Goal: Transaction & Acquisition: Purchase product/service

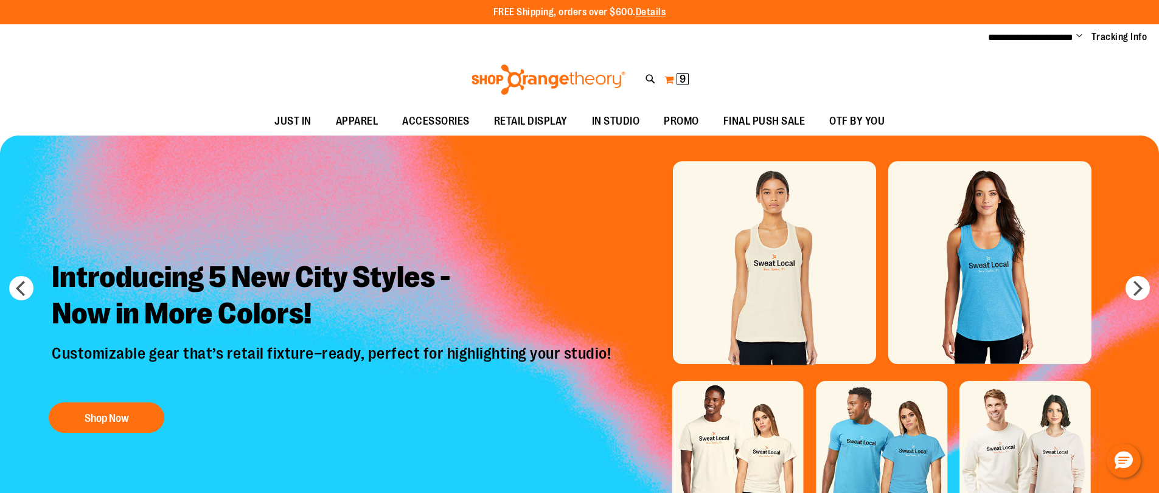
type input "**********"
click at [689, 80] on span "9 9 items" at bounding box center [682, 79] width 12 height 12
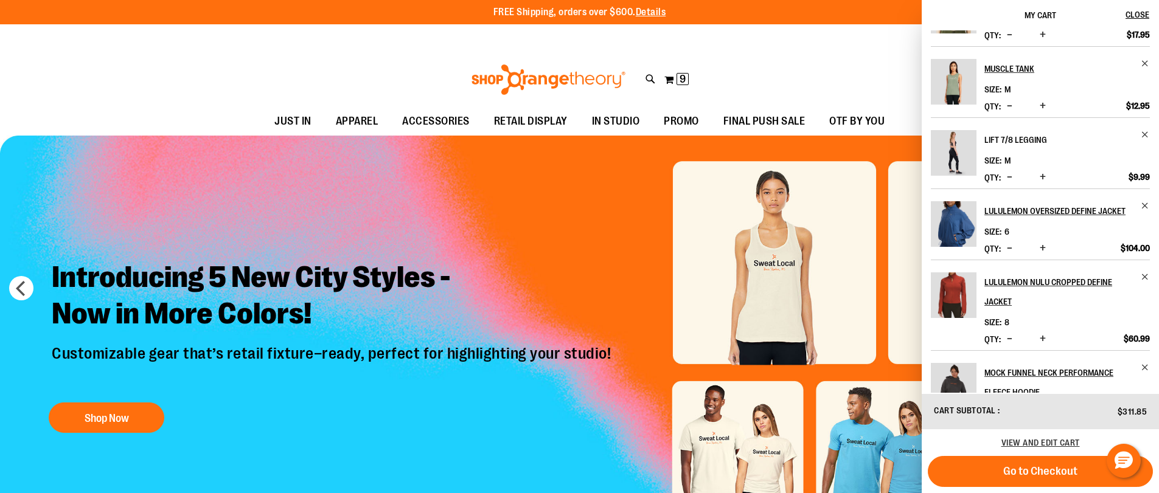
scroll to position [365, 0]
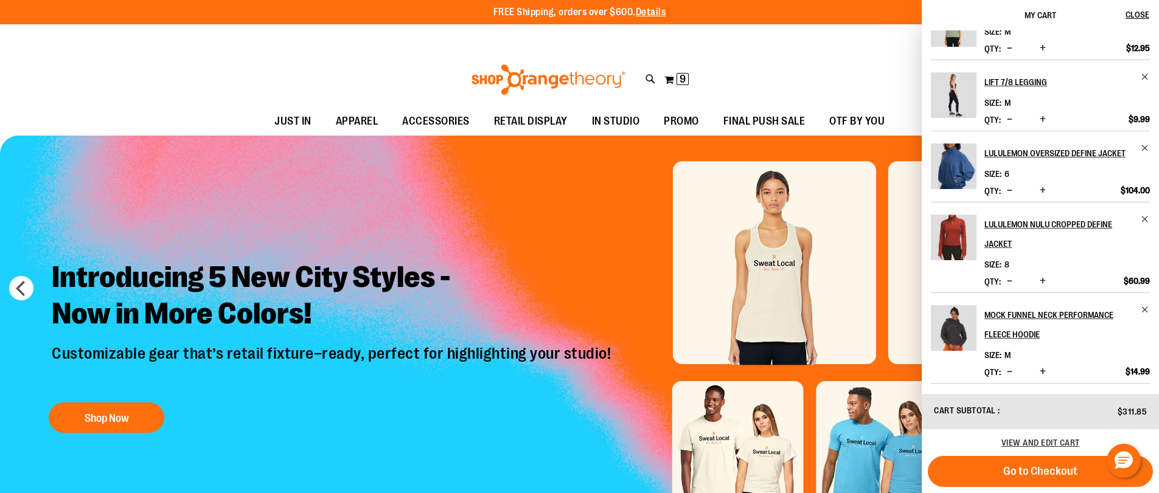
click at [1147, 140] on li "lululemon Oversized Define Jacket Size 6 Qty" at bounding box center [1040, 166] width 219 height 71
click at [1141, 144] on span "Remove item" at bounding box center [1145, 148] width 9 height 9
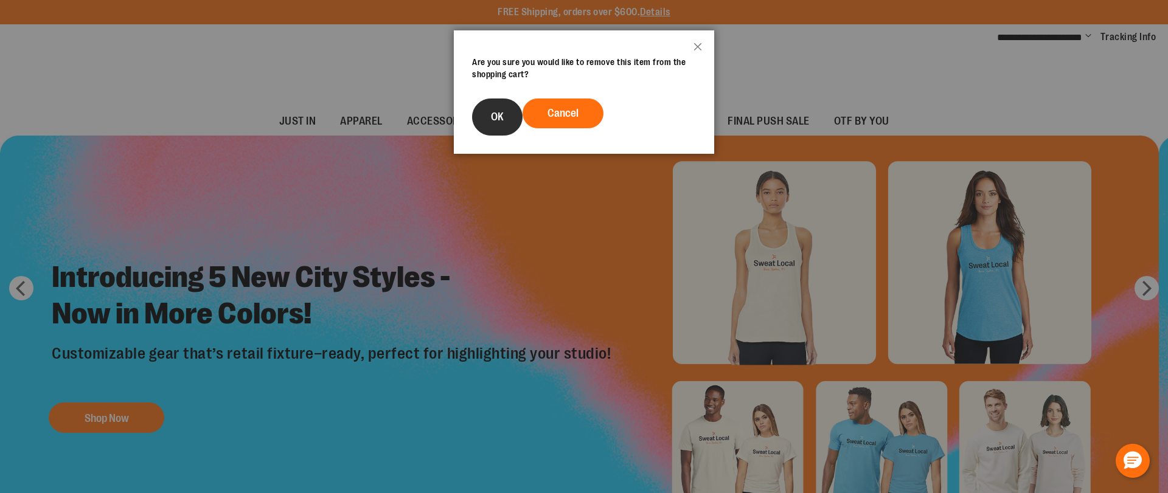
click at [513, 112] on button "OK" at bounding box center [497, 117] width 50 height 37
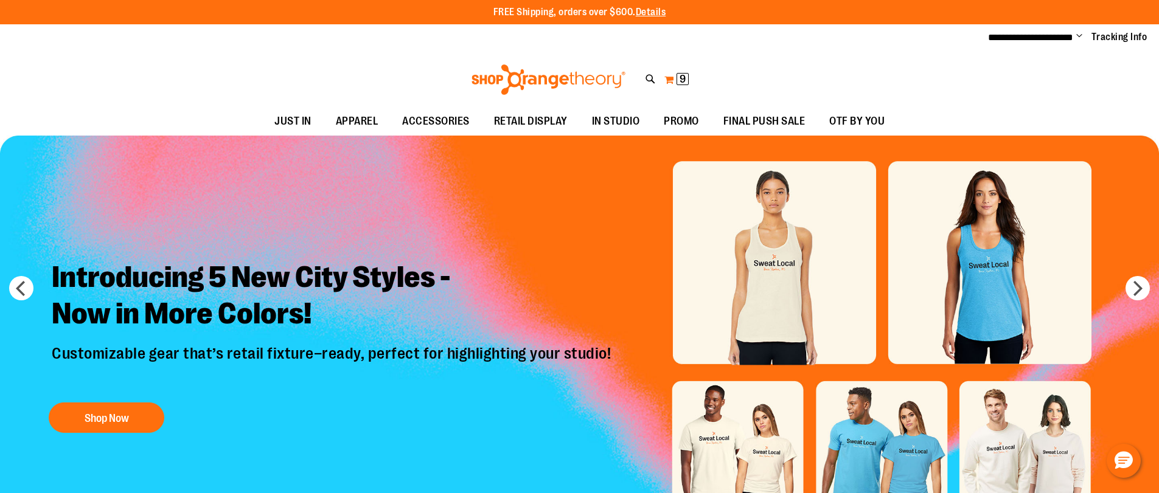
click at [666, 78] on button "My Cart 9 9 items" at bounding box center [677, 79] width 26 height 19
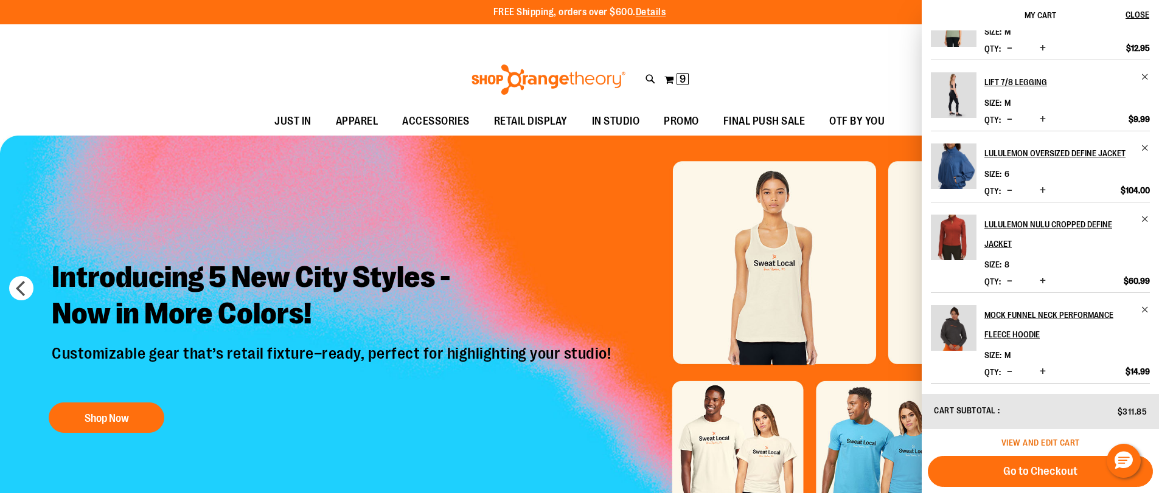
click at [1052, 446] on span "View and edit cart" at bounding box center [1040, 443] width 78 height 10
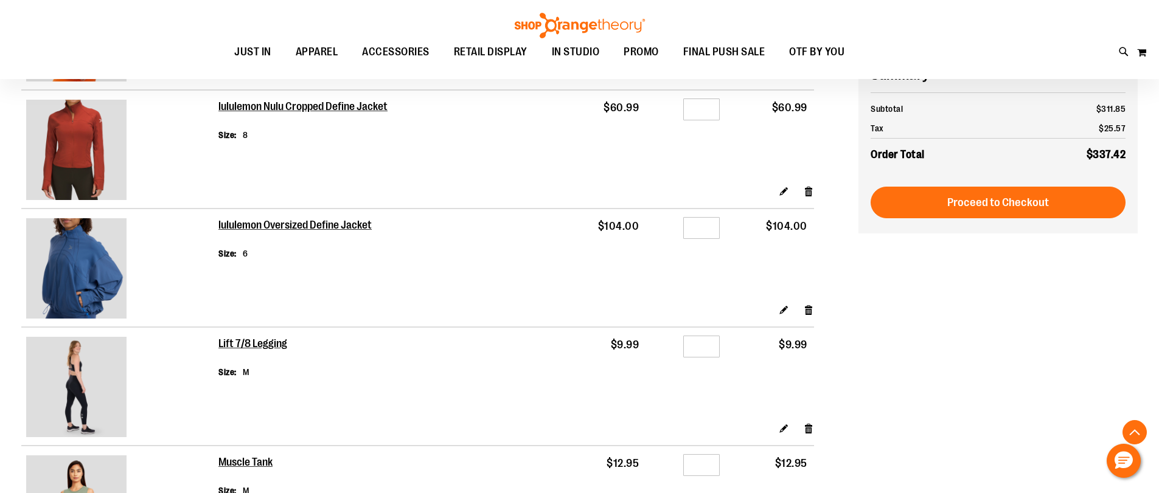
scroll to position [182, 0]
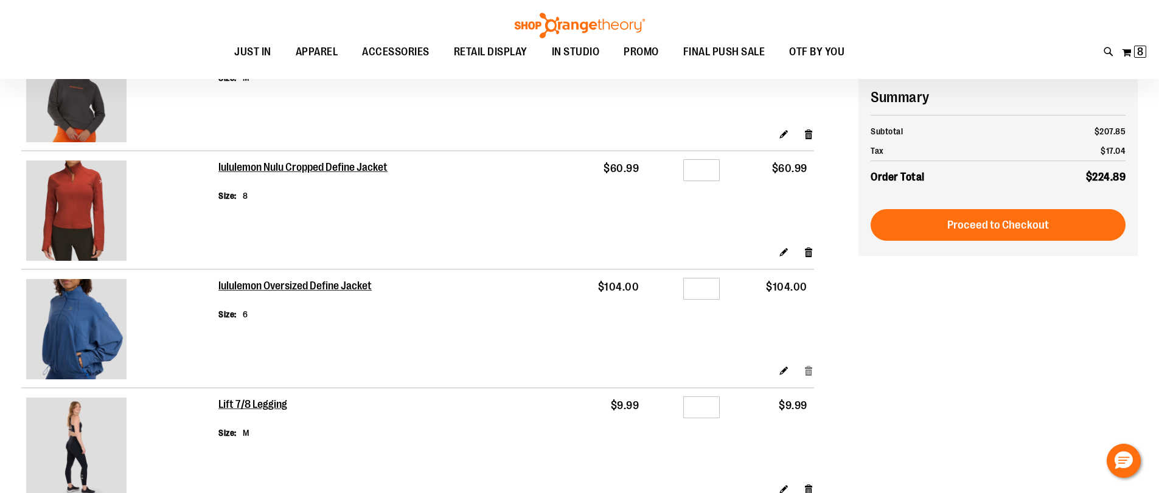
type input "**********"
click at [804, 373] on link "Remove item" at bounding box center [809, 370] width 10 height 13
click at [807, 372] on link "Remove item" at bounding box center [809, 370] width 10 height 13
click at [810, 369] on link "Remove item" at bounding box center [809, 370] width 10 height 13
click at [713, 292] on input "*" at bounding box center [701, 289] width 36 height 22
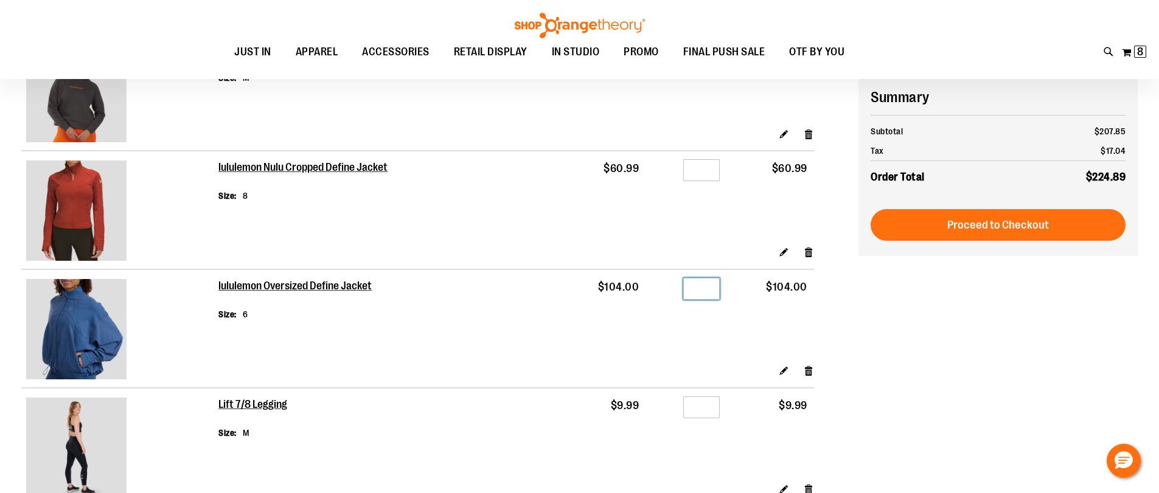
type input "*"
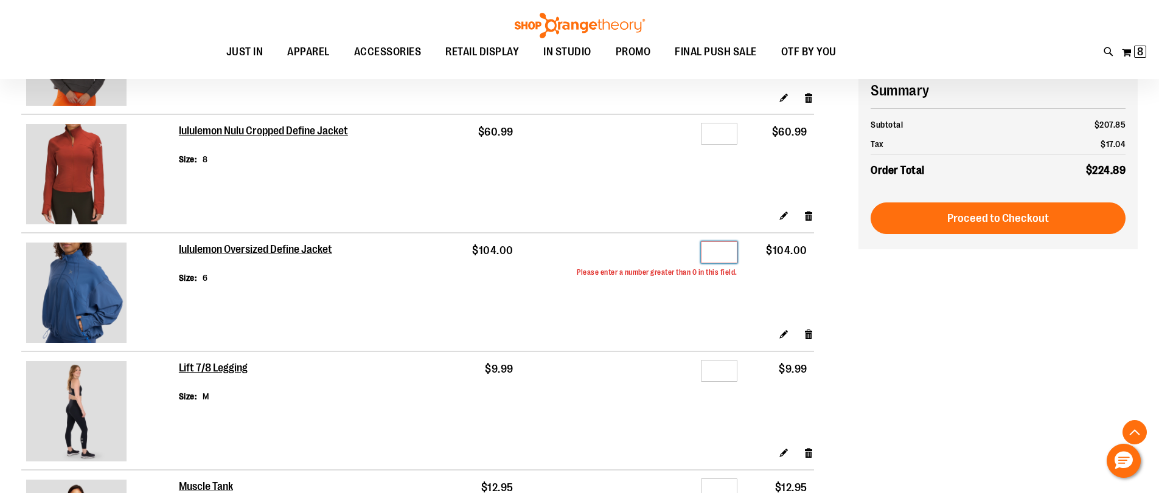
scroll to position [219, 0]
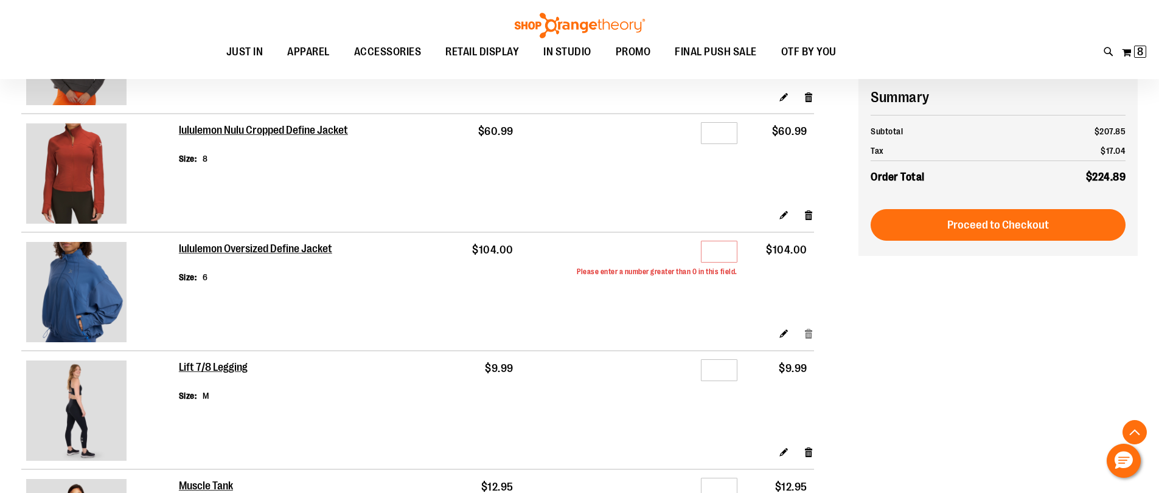
click at [807, 337] on link "Remove item" at bounding box center [809, 333] width 10 height 13
click at [783, 333] on link "Edit" at bounding box center [784, 333] width 10 height 13
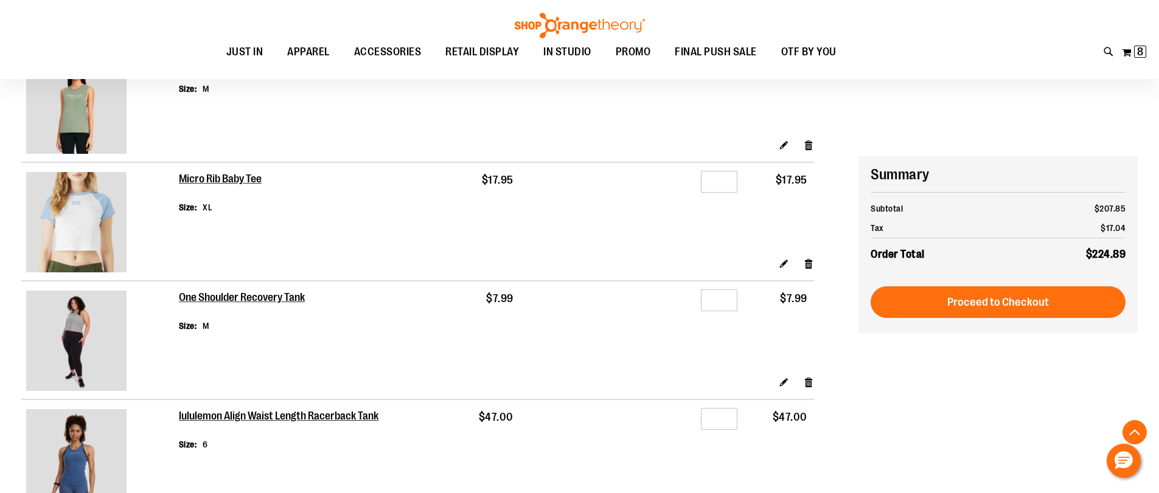
scroll to position [888, 0]
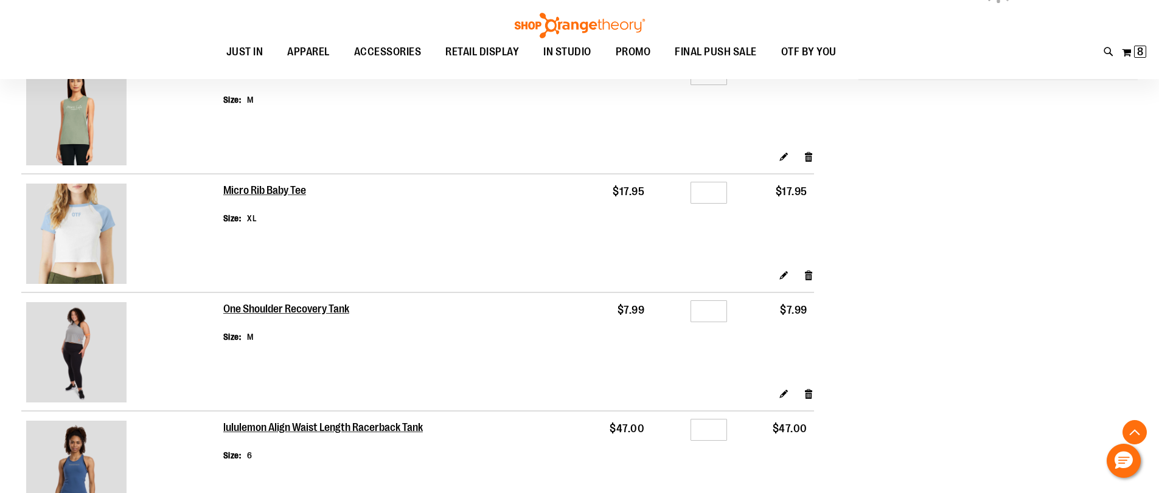
scroll to position [425, 0]
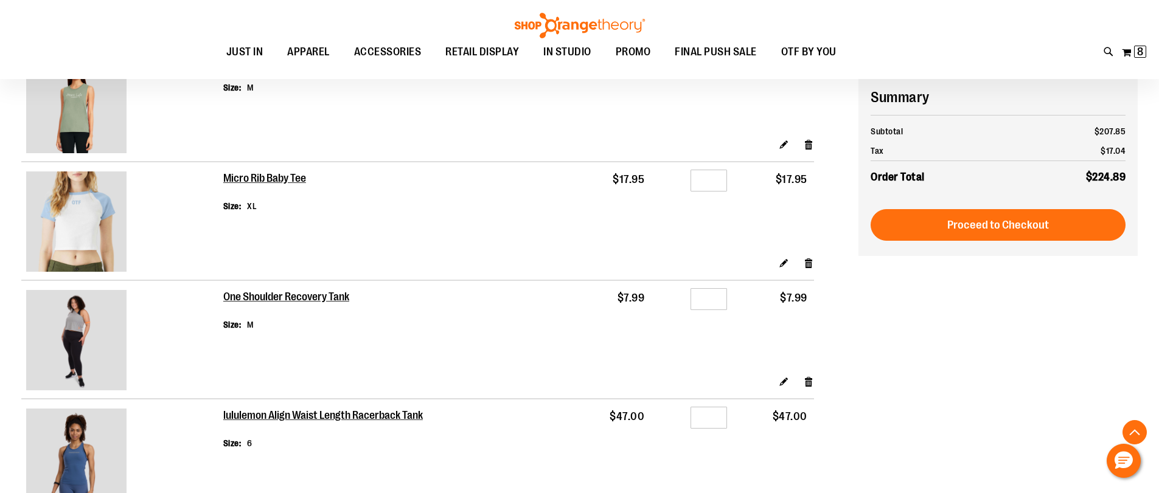
type input "**********"
click at [715, 176] on input "*" at bounding box center [708, 181] width 36 height 22
click at [782, 267] on link "Edit" at bounding box center [784, 262] width 10 height 13
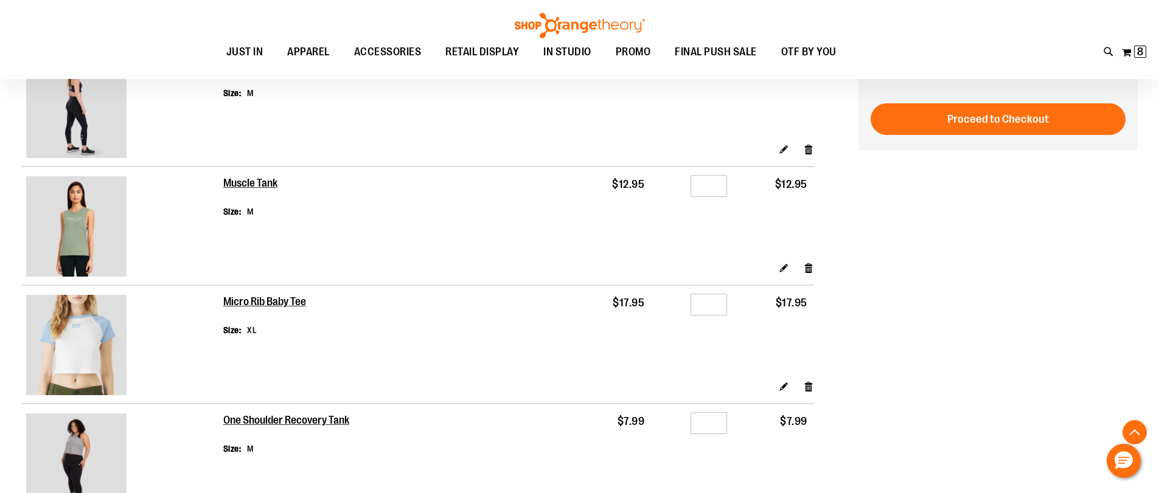
scroll to position [304, 0]
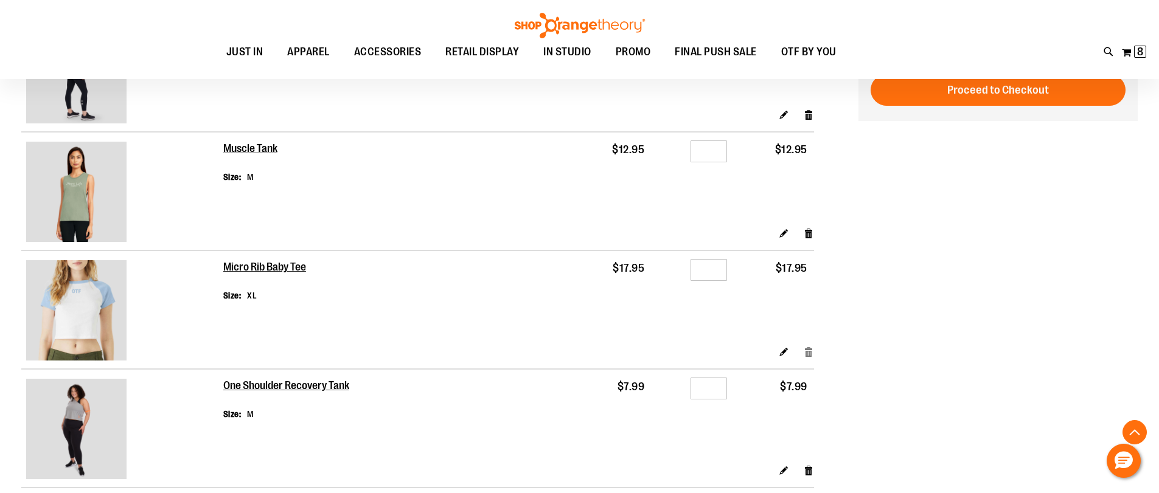
type input "**********"
click at [807, 352] on link "Remove item" at bounding box center [809, 352] width 10 height 13
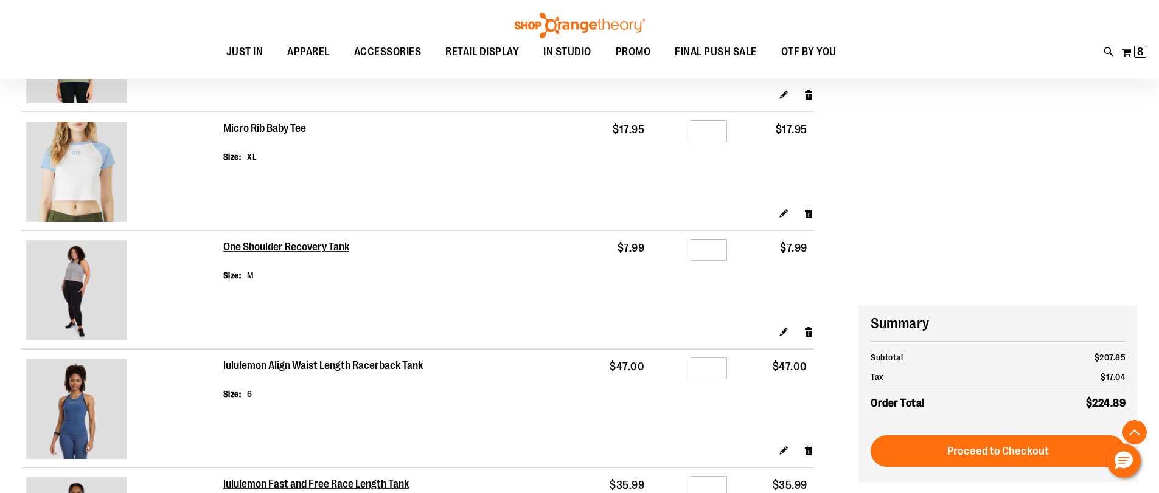
scroll to position [669, 0]
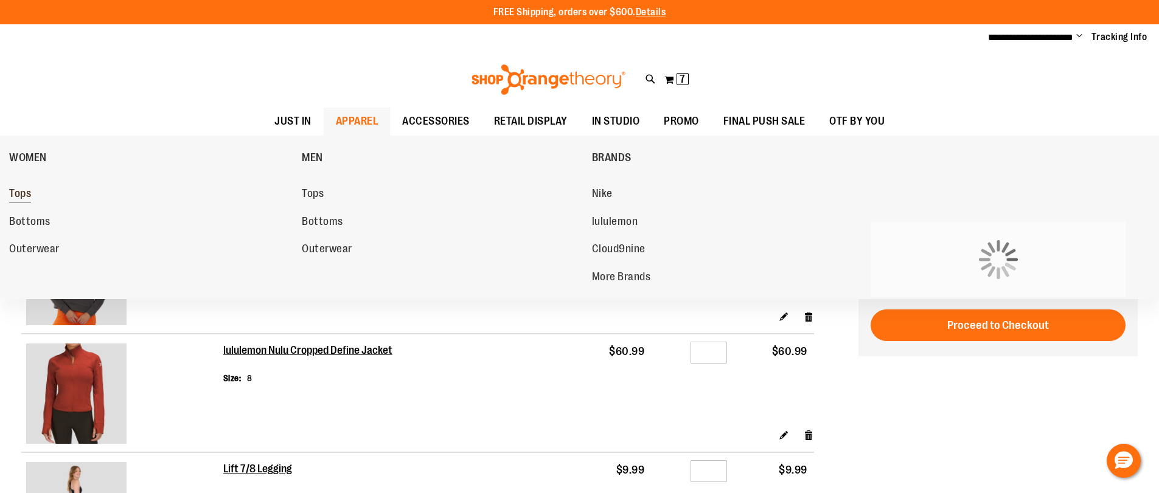
type input "**********"
click at [35, 196] on link "Tops" at bounding box center [149, 194] width 280 height 22
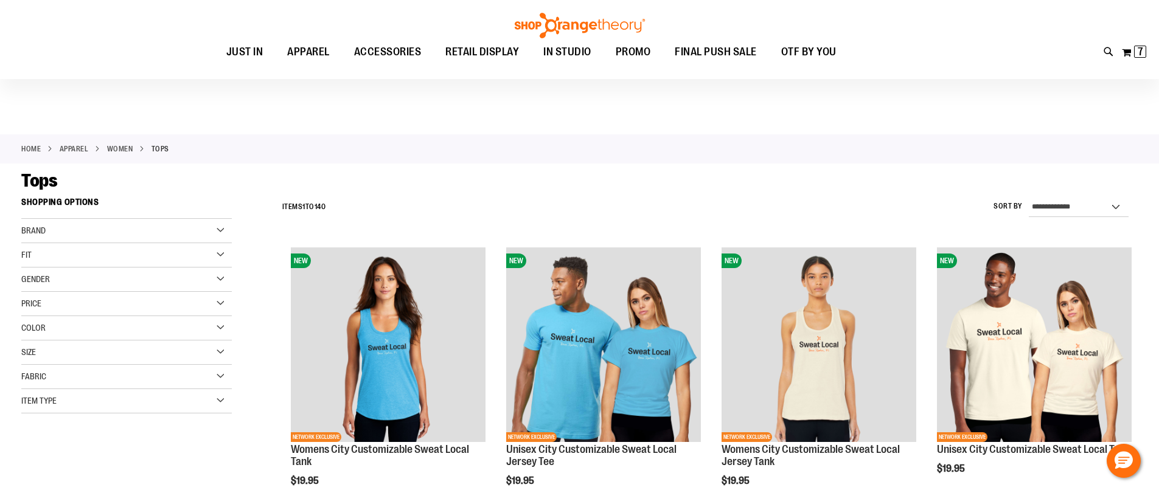
scroll to position [304, 0]
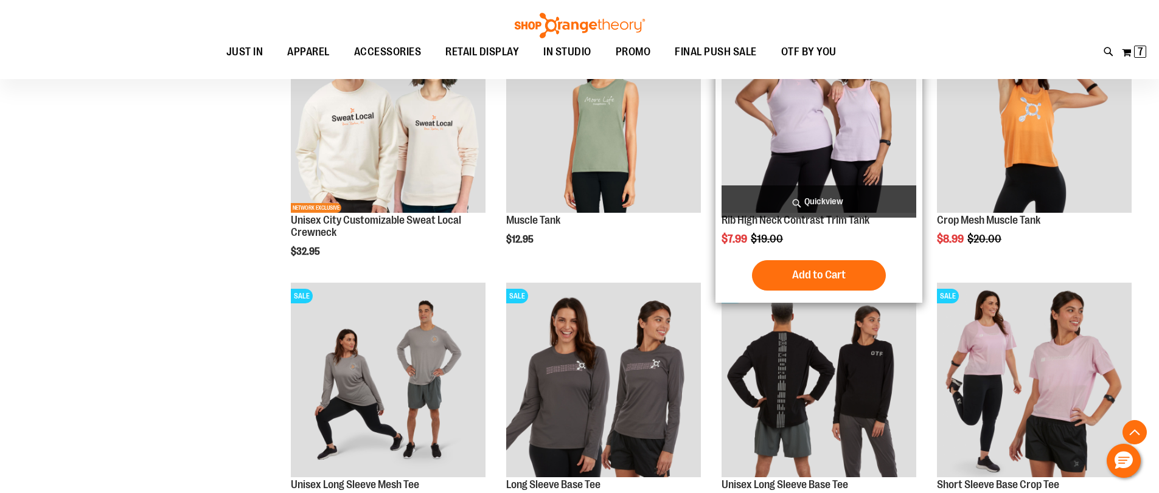
scroll to position [729, 0]
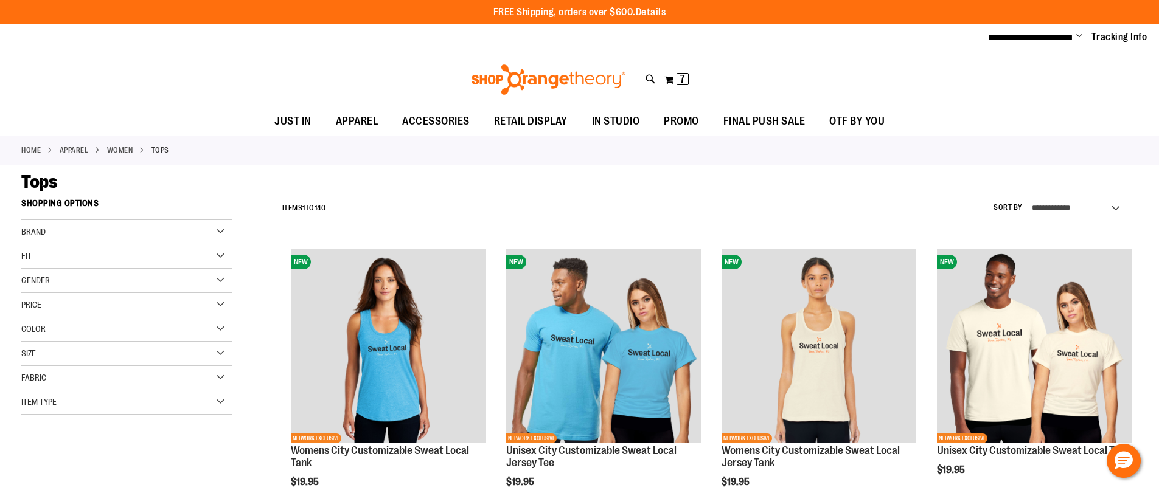
type input "**********"
drag, startPoint x: 4, startPoint y: 148, endPoint x: 34, endPoint y: 189, distance: 50.9
click at [12, 144] on div "Home APPAREL WOMEN Tops" at bounding box center [579, 150] width 1159 height 29
click at [62, 335] on div "Color" at bounding box center [126, 330] width 210 height 24
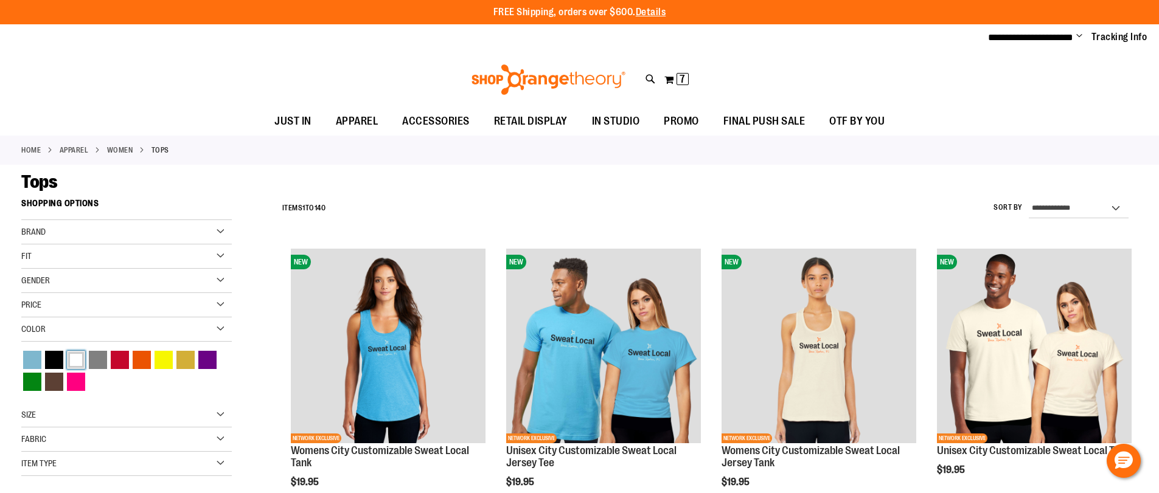
click at [71, 359] on div "White" at bounding box center [76, 360] width 18 height 18
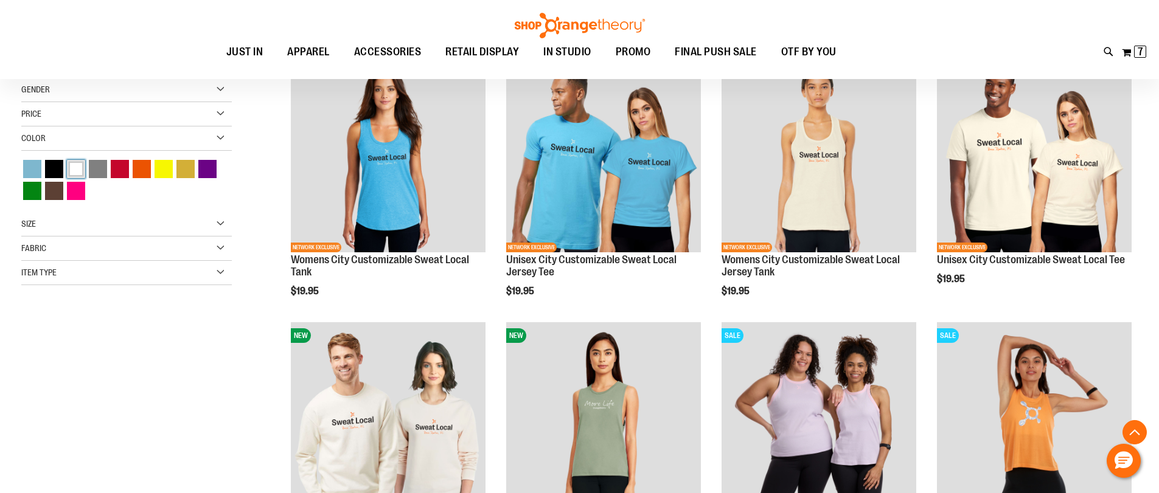
scroll to position [192, 0]
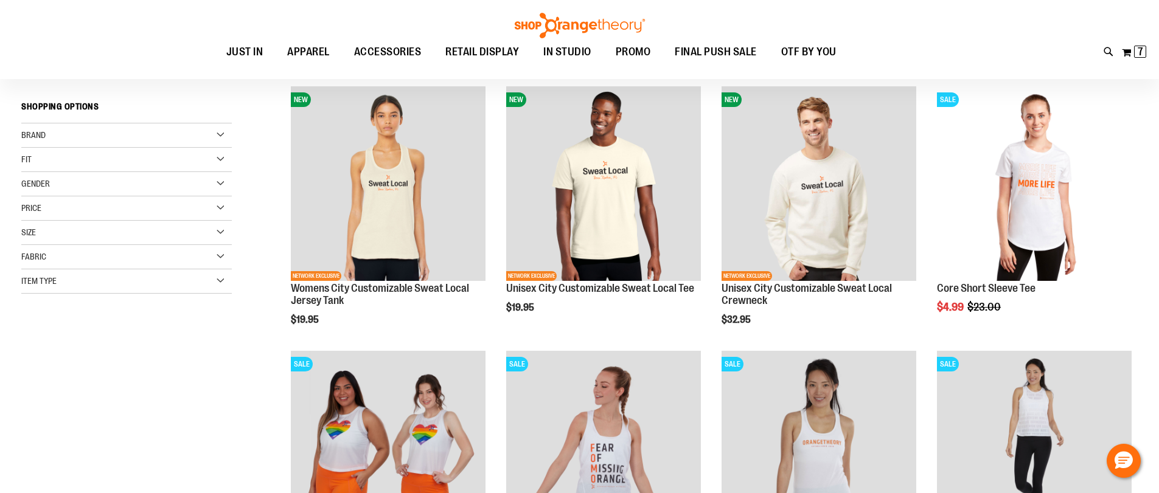
scroll to position [131, 0]
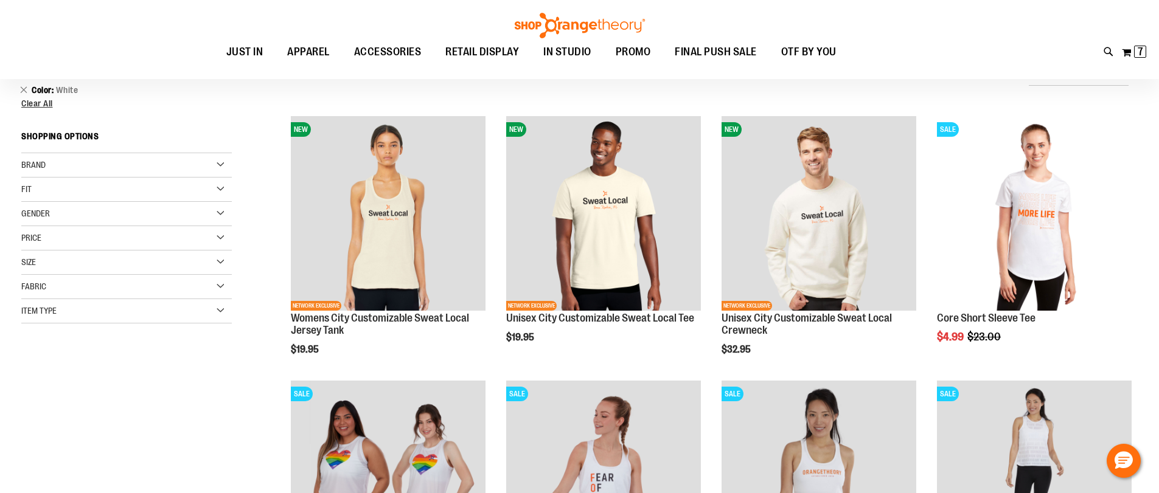
click at [50, 316] on span "Item Type" at bounding box center [38, 311] width 35 height 10
click at [43, 384] on link "Tank Tops 8 items" at bounding box center [119, 381] width 202 height 13
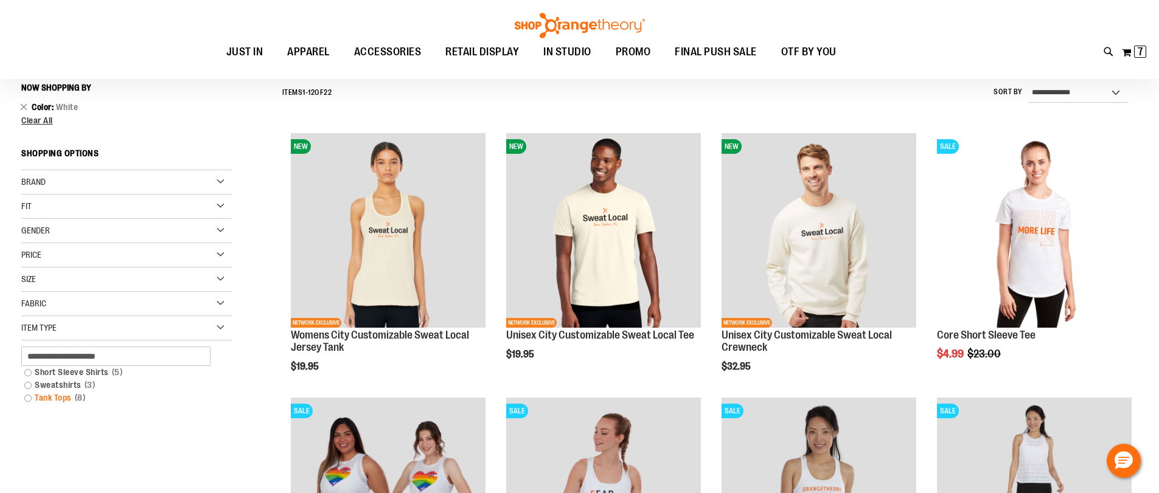
scroll to position [113, 0]
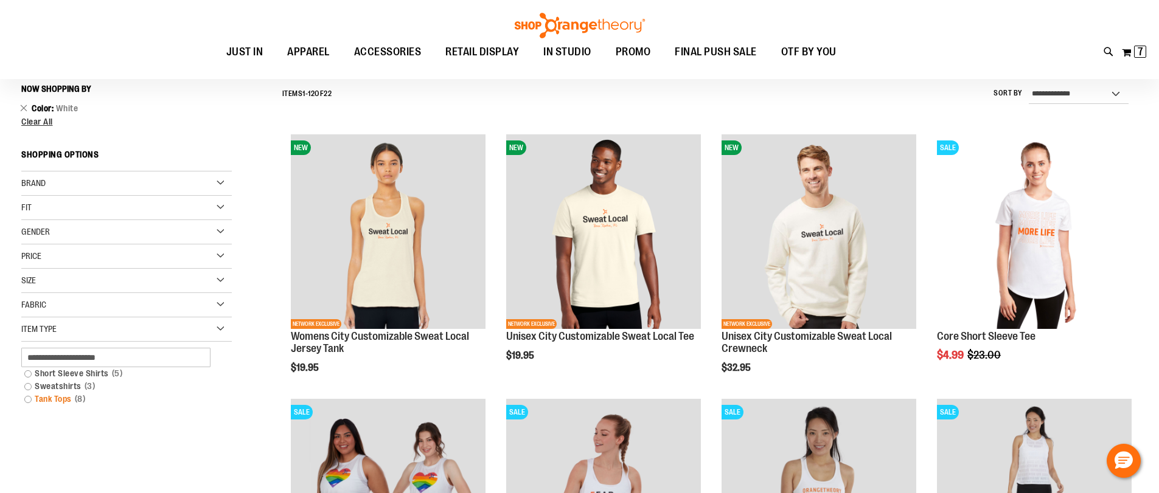
click at [27, 398] on link "Tank Tops 8 items" at bounding box center [119, 399] width 202 height 13
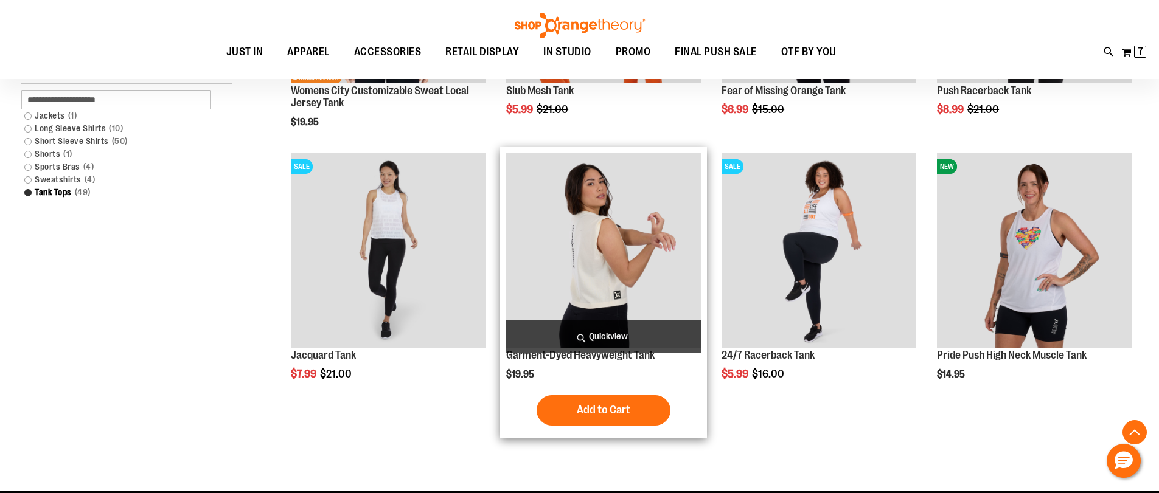
scroll to position [417, 0]
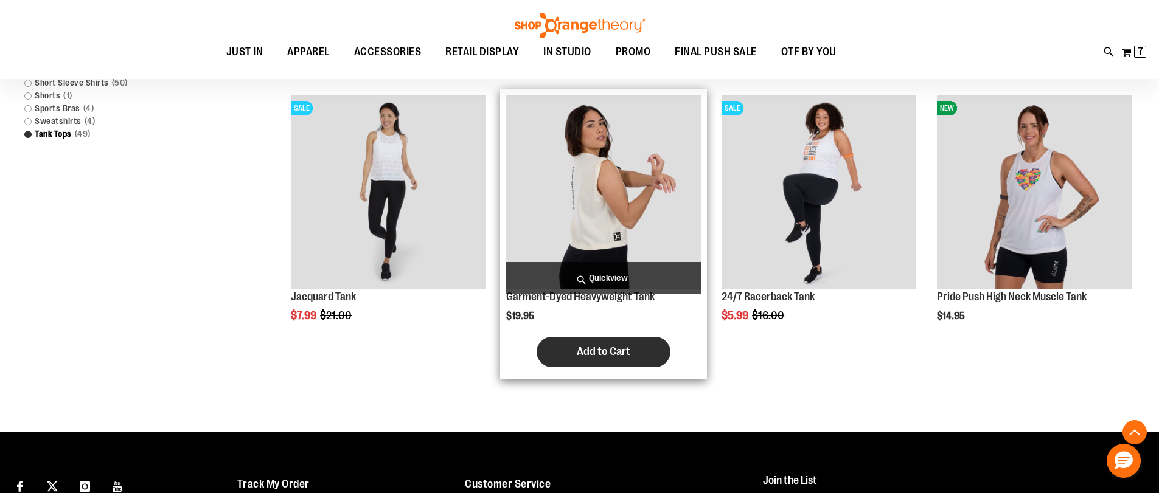
click at [616, 349] on span "Add to Cart" at bounding box center [604, 351] width 54 height 13
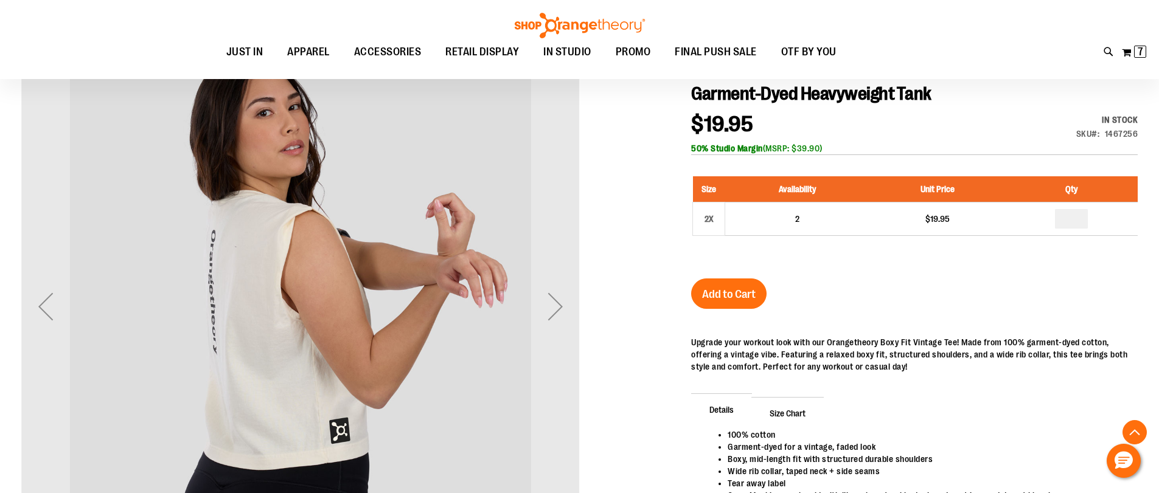
scroll to position [213, 0]
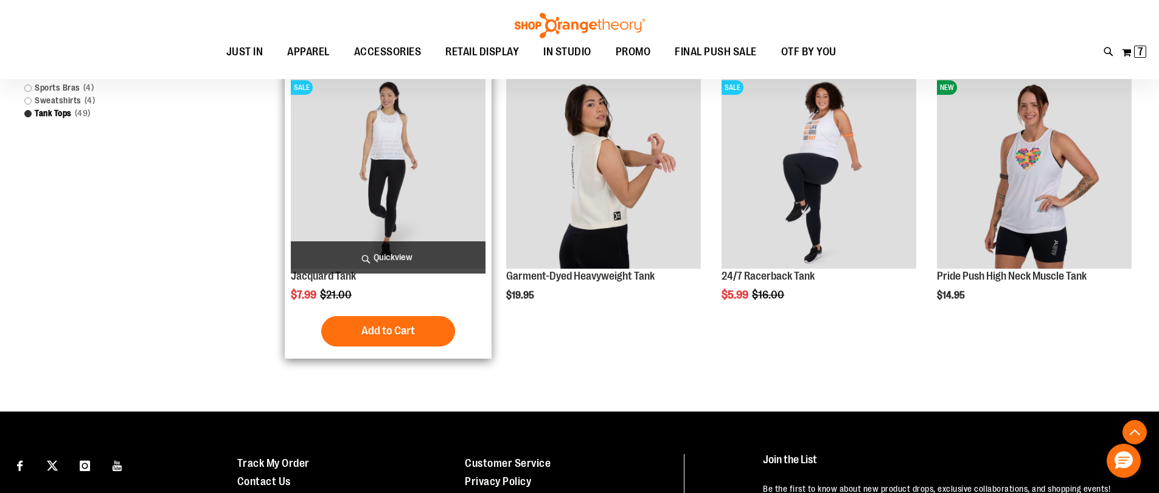
scroll to position [182, 0]
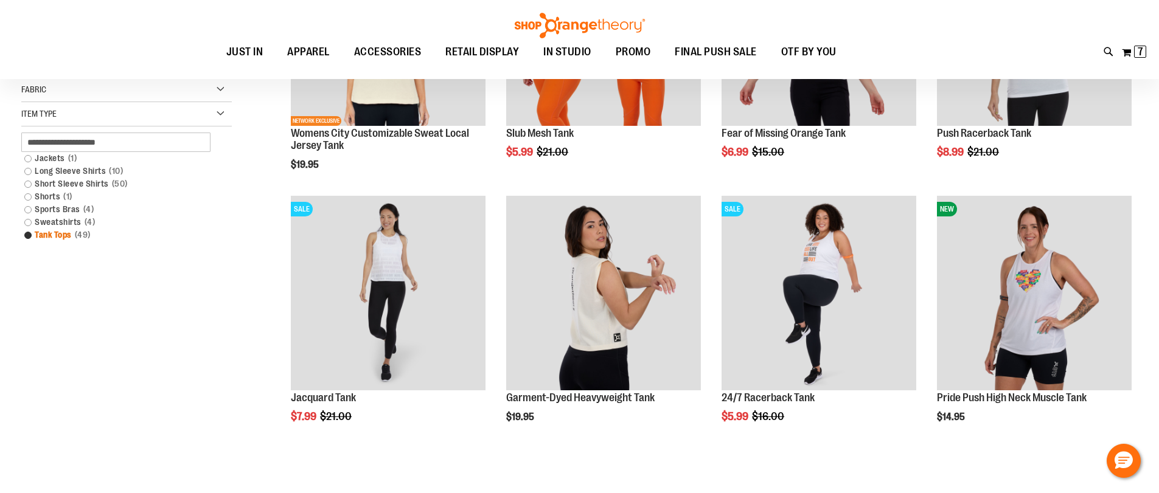
type input "**********"
click at [28, 235] on link "Tank Tops 49 items" at bounding box center [119, 235] width 202 height 13
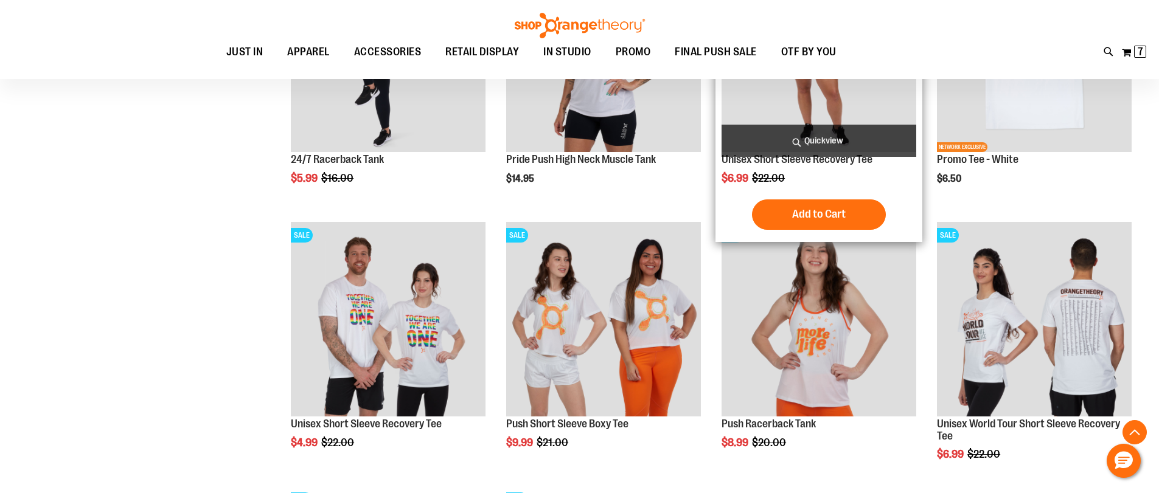
scroll to position [1094, 0]
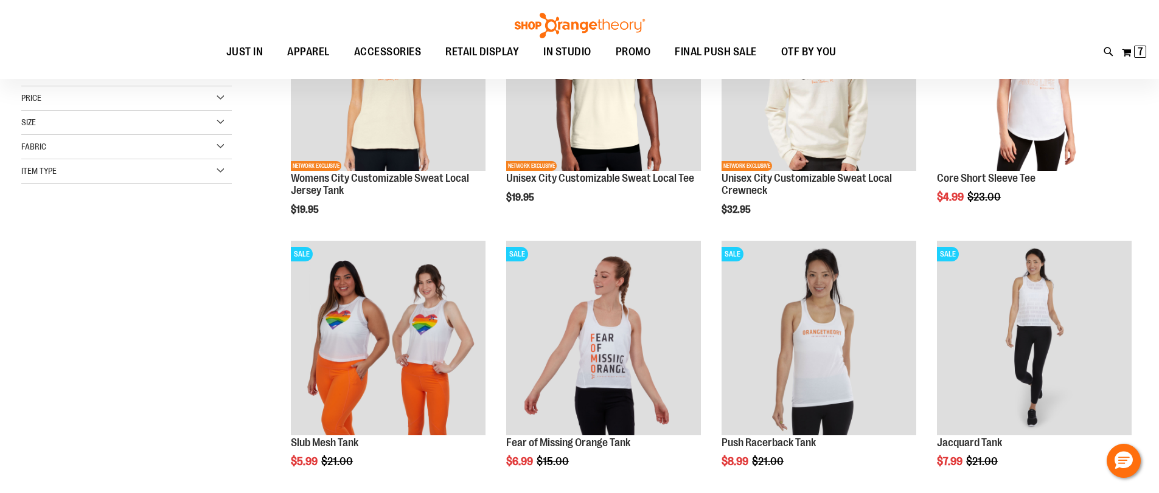
scroll to position [60, 0]
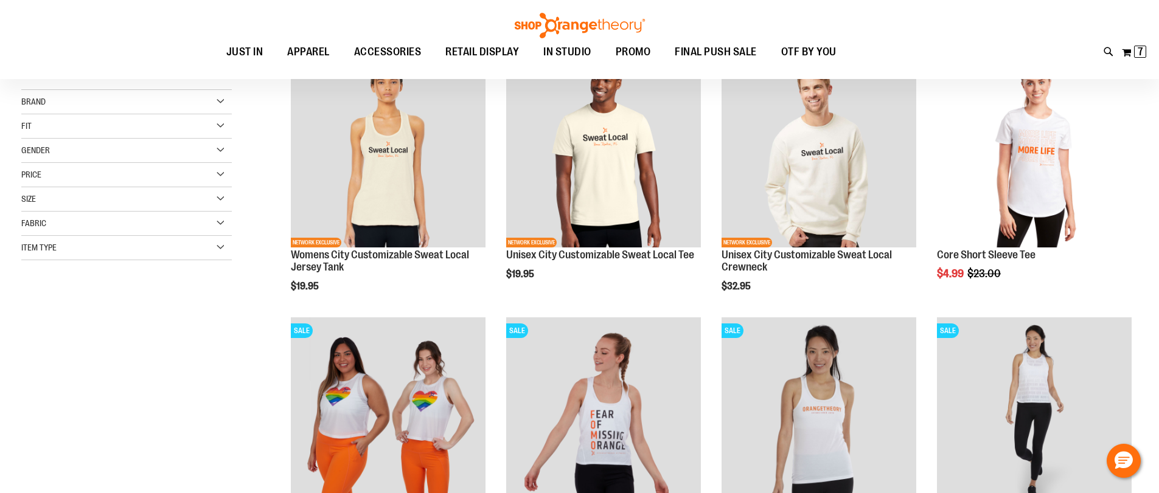
click at [49, 249] on span "Item Type" at bounding box center [38, 248] width 35 height 10
click at [28, 304] on link "Sweatshirts 3 items" at bounding box center [119, 305] width 202 height 13
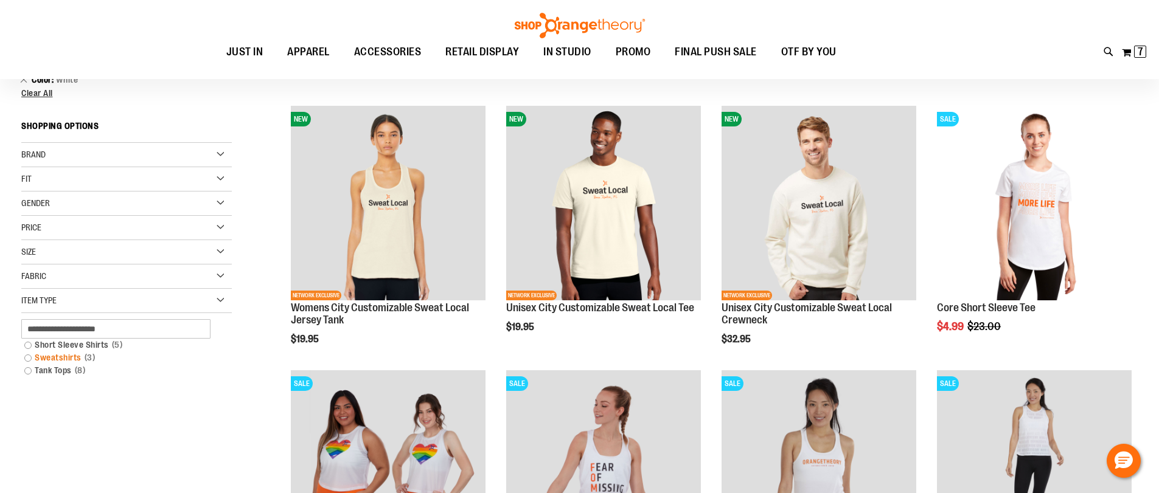
scroll to position [0, 0]
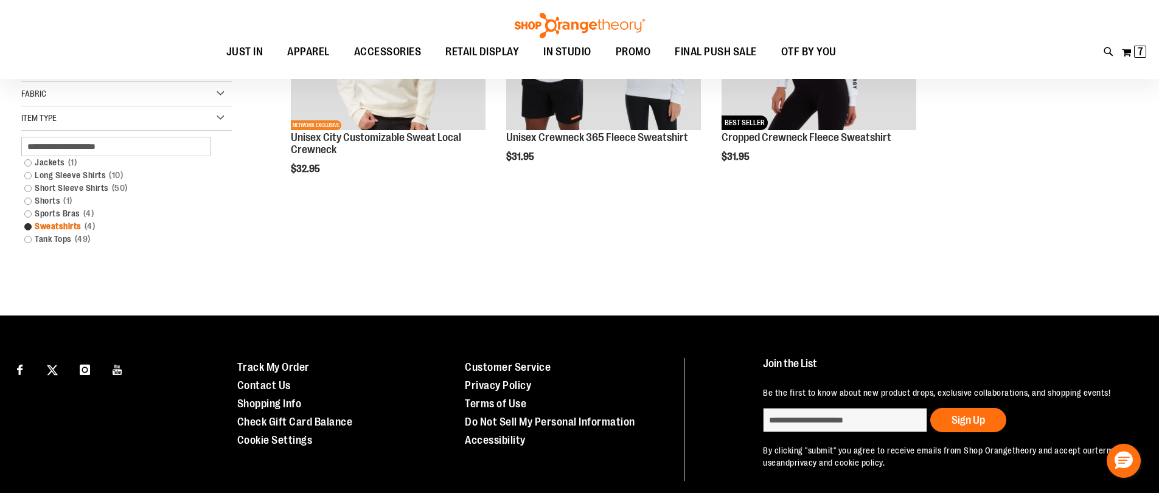
scroll to position [118, 0]
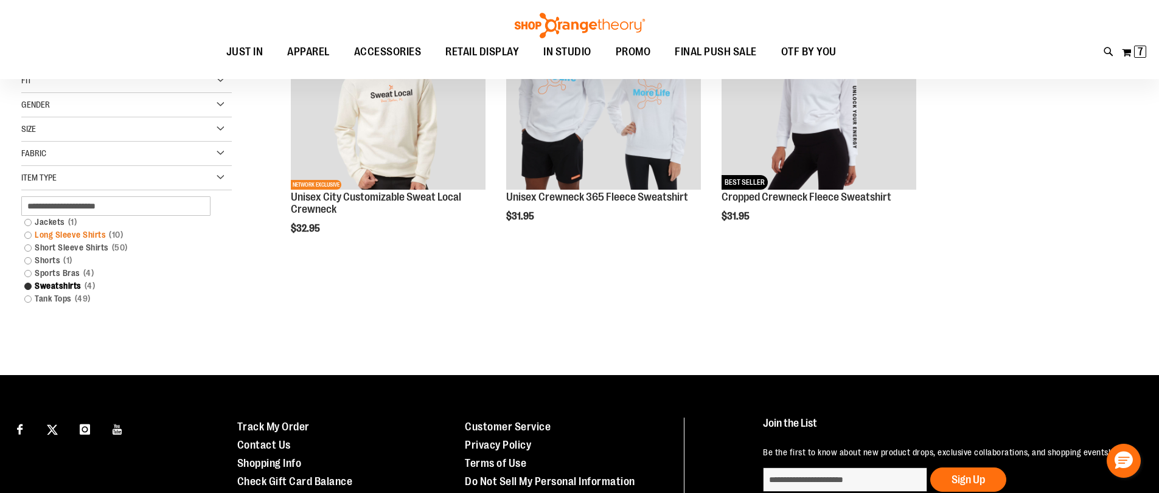
click at [25, 235] on link "Long Sleeve Shirts 10 items" at bounding box center [119, 235] width 202 height 13
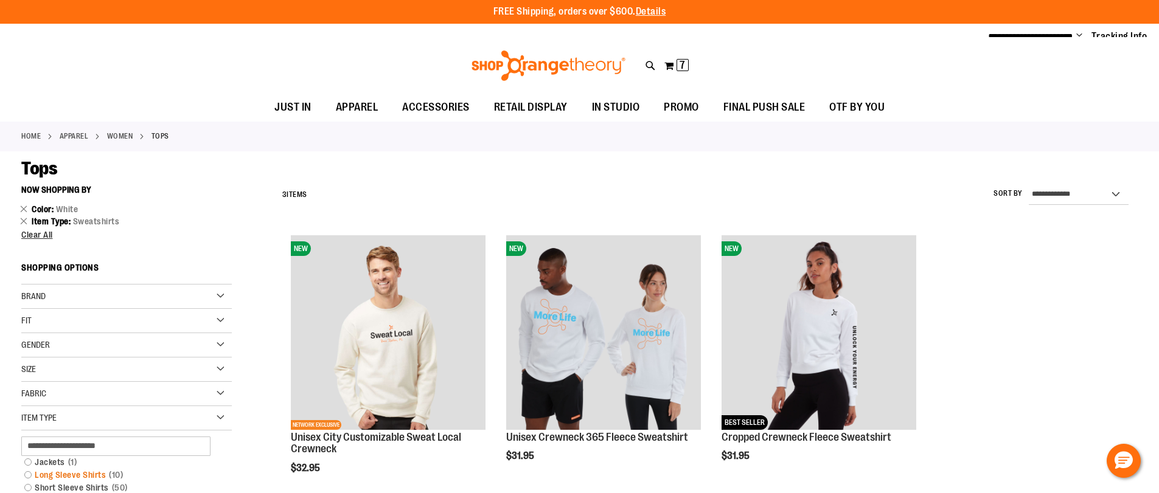
scroll to position [0, 0]
